Goal: Find specific page/section: Find specific page/section

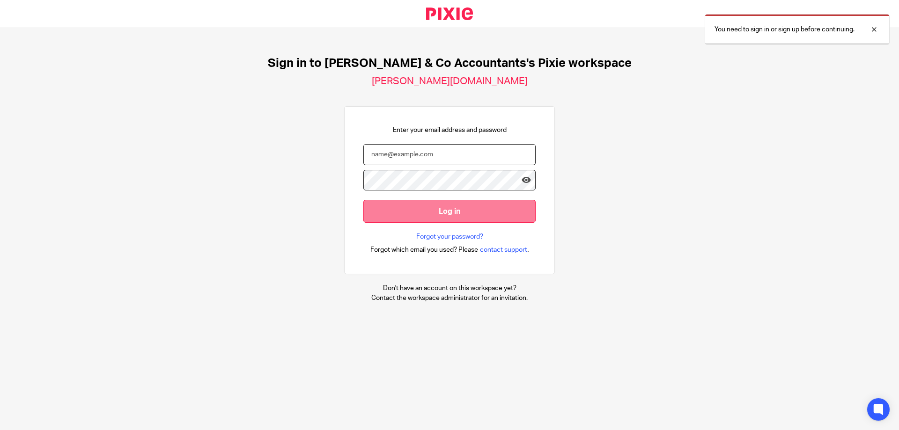
type input "hashem.a@samandcoaccountants.co.uk"
drag, startPoint x: 446, startPoint y: 220, endPoint x: 447, endPoint y: 215, distance: 4.7
click at [447, 216] on input "Log in" at bounding box center [450, 211] width 172 height 23
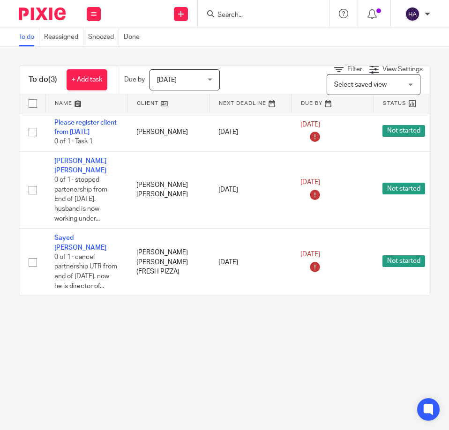
click at [251, 14] on input "Search" at bounding box center [258, 15] width 84 height 8
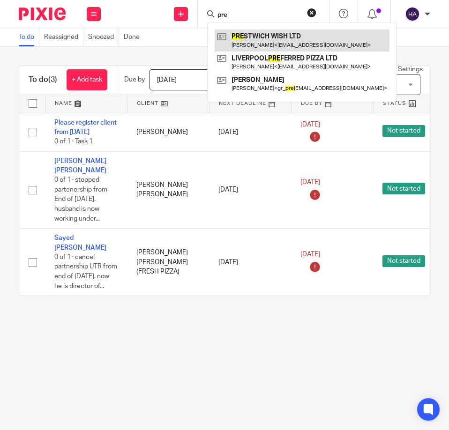
type input "pre"
click at [260, 45] on link at bounding box center [302, 41] width 175 height 22
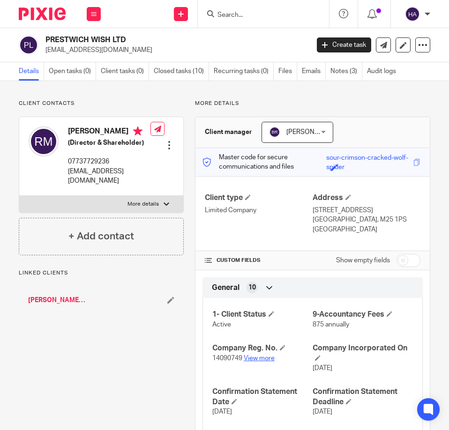
click at [258, 360] on link "View more" at bounding box center [259, 358] width 31 height 7
click at [242, 15] on input "Search" at bounding box center [258, 15] width 84 height 8
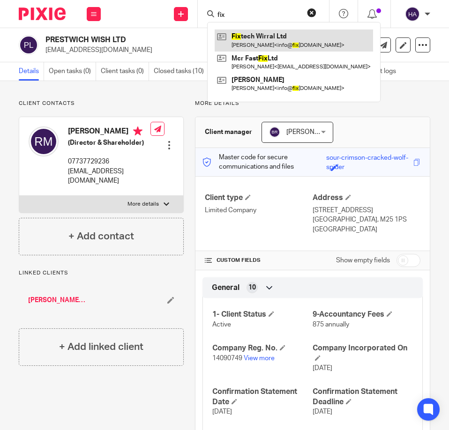
type input "fix"
click at [243, 44] on link at bounding box center [294, 41] width 158 height 22
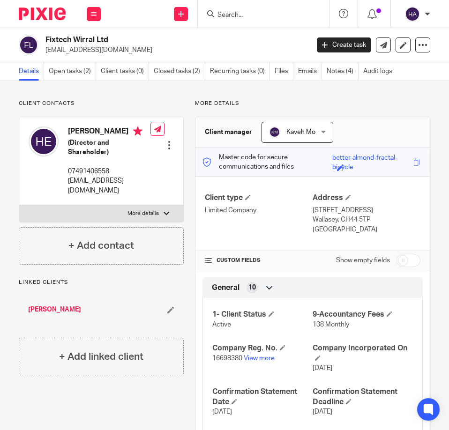
click at [234, 43] on h2 "Fixtech Wirral Ltd" at bounding box center [148, 40] width 206 height 10
